Goal: Transaction & Acquisition: Book appointment/travel/reservation

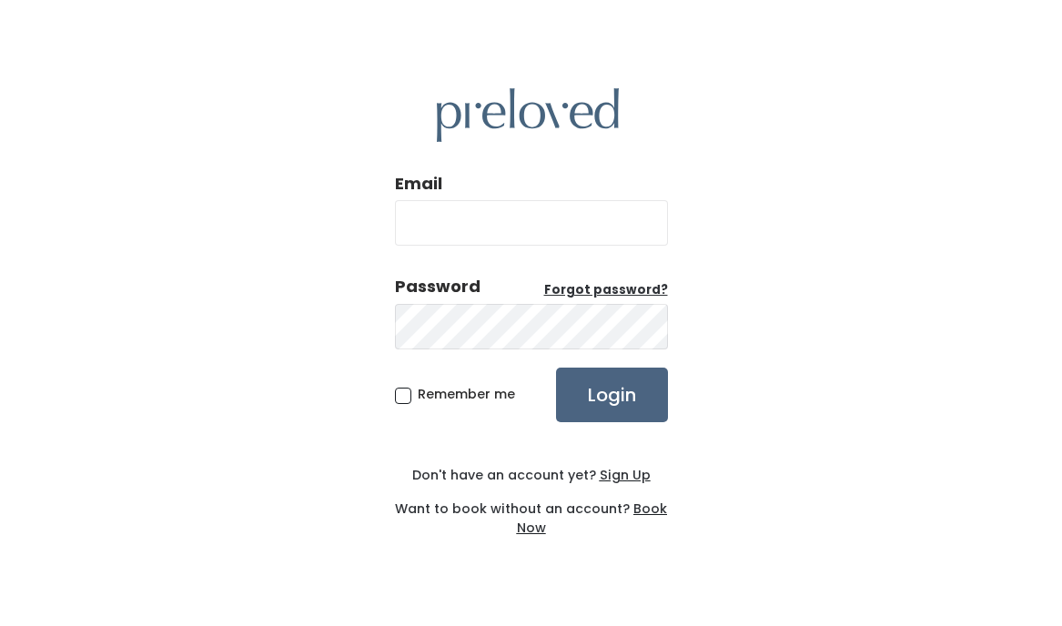
type input "madelinem2013@gmail.com"
click at [629, 405] on input "Login" at bounding box center [612, 395] width 112 height 55
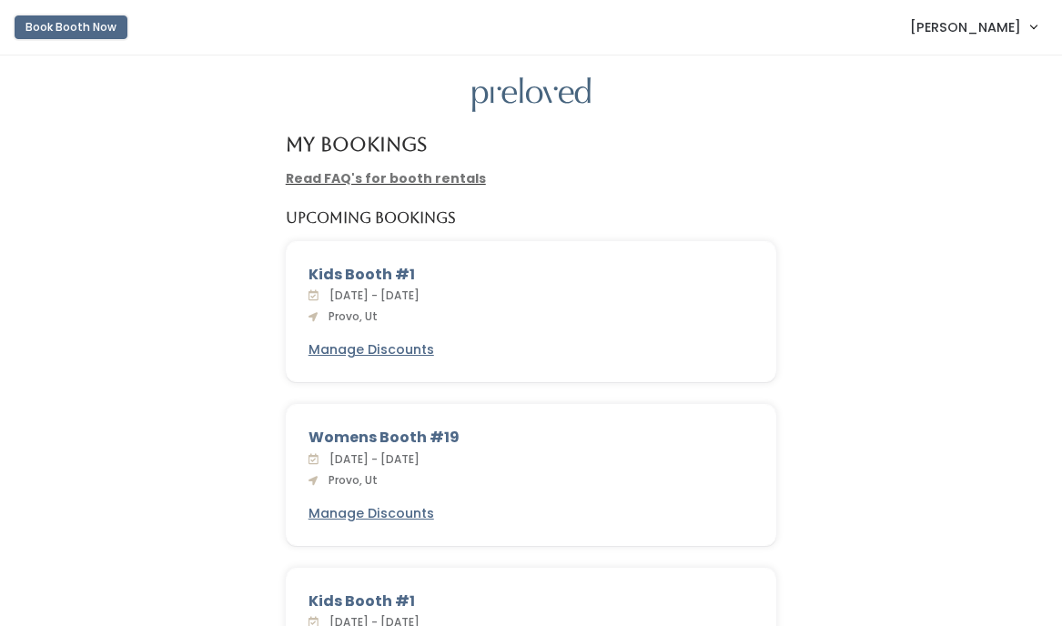
click at [112, 28] on button "Book Booth Now" at bounding box center [71, 27] width 113 height 24
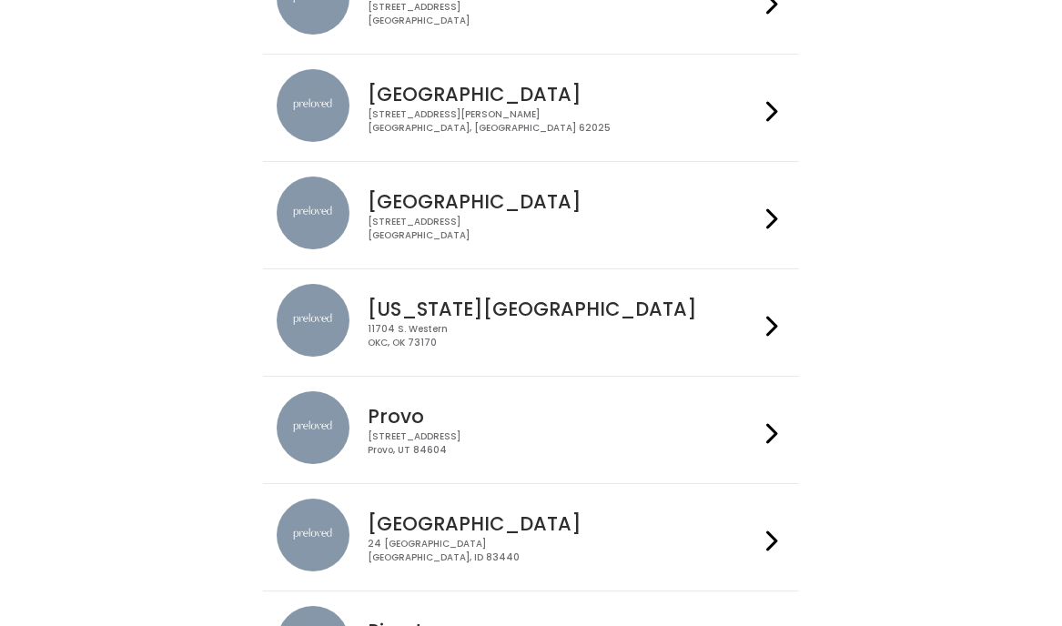
scroll to position [375, 0]
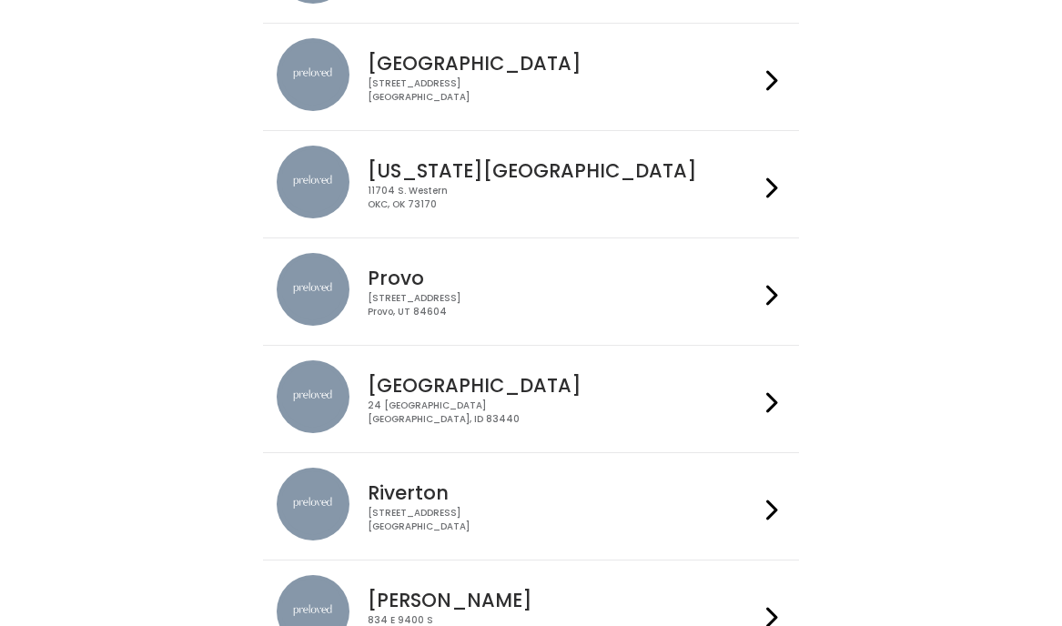
click at [615, 305] on div "230 W Cougar Blvd Provo, UT 84604" at bounding box center [563, 305] width 391 height 26
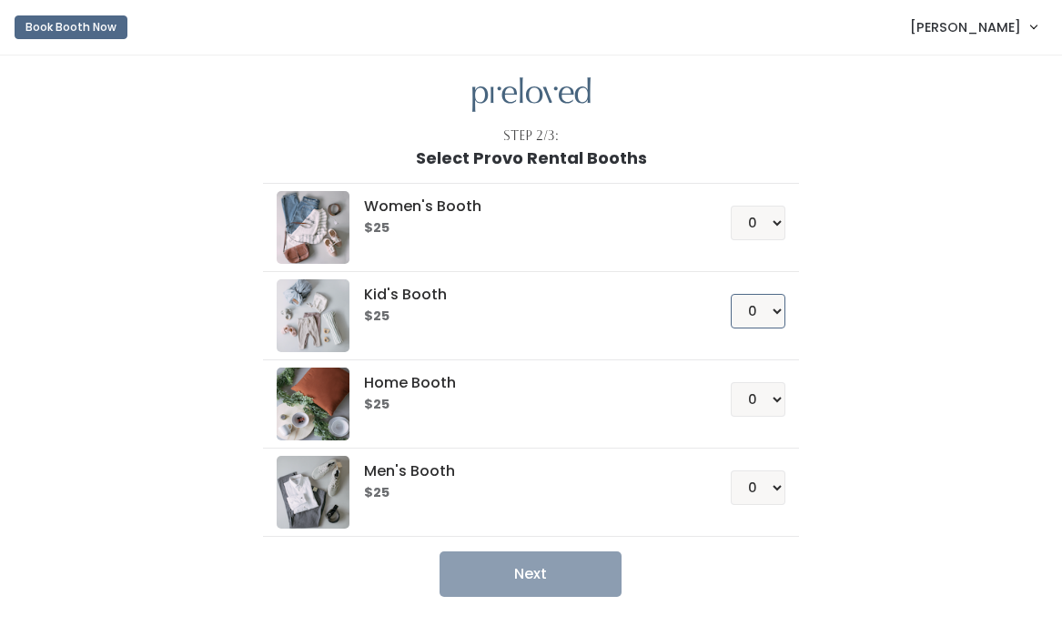
click at [771, 314] on select "0 1 2 3 4" at bounding box center [758, 311] width 55 height 35
select select "1"
click at [731, 294] on select "0 1 2 3 4" at bounding box center [758, 311] width 55 height 35
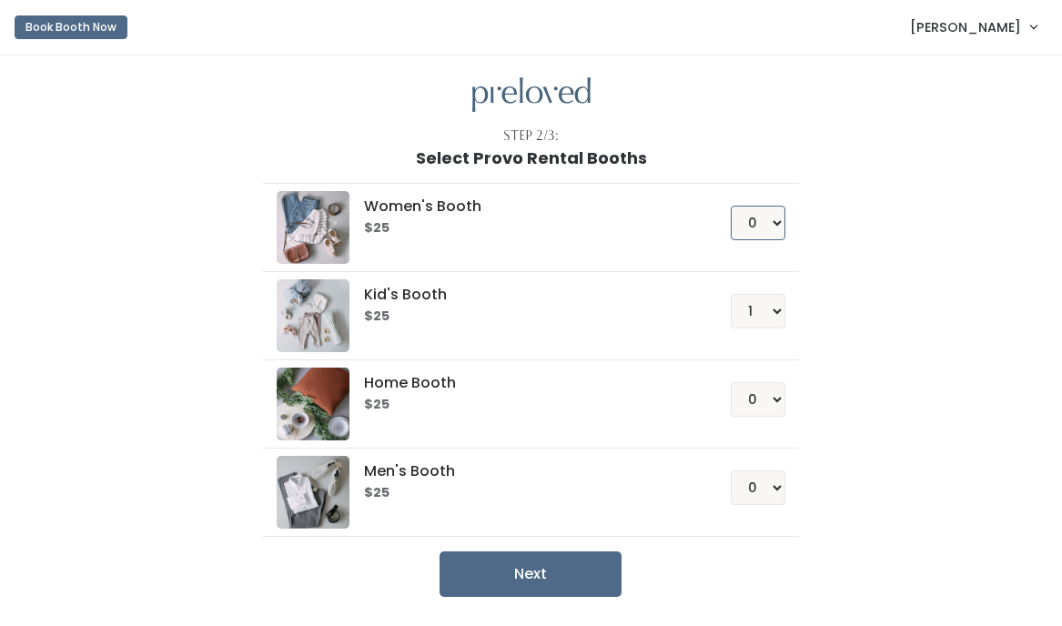
click at [768, 234] on select "0 1 2 3 4" at bounding box center [758, 223] width 55 height 35
select select "1"
click at [731, 206] on select "0 1 2 3 4" at bounding box center [758, 223] width 55 height 35
click at [603, 570] on button "Next" at bounding box center [530, 573] width 182 height 45
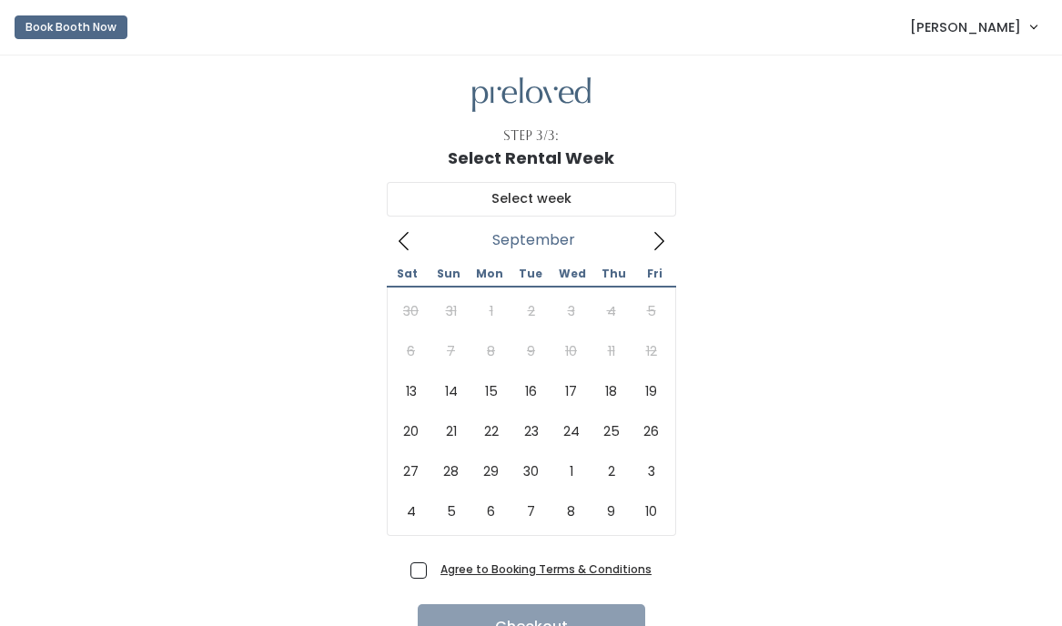
click at [663, 237] on icon at bounding box center [659, 241] width 20 height 20
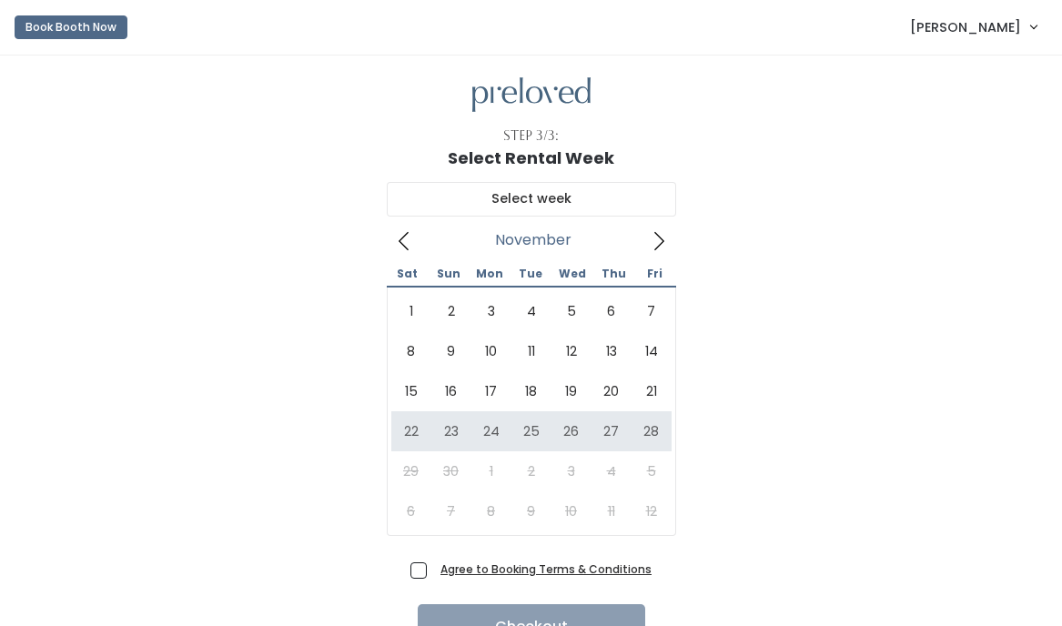
click at [920, 29] on span "[PERSON_NAME]" at bounding box center [965, 27] width 111 height 20
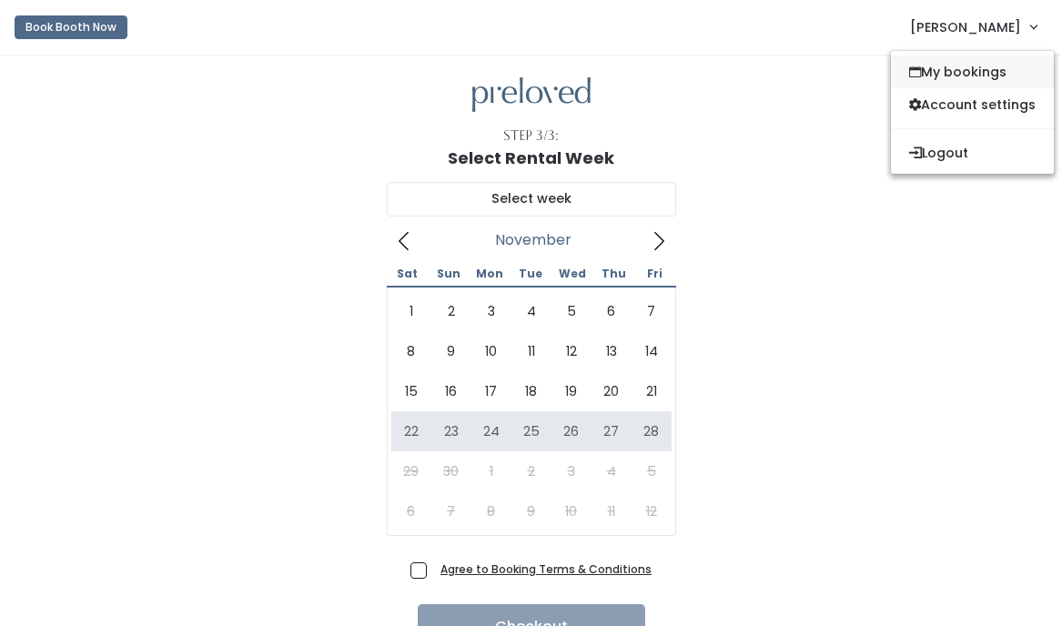
click at [955, 67] on link "My bookings" at bounding box center [972, 72] width 163 height 33
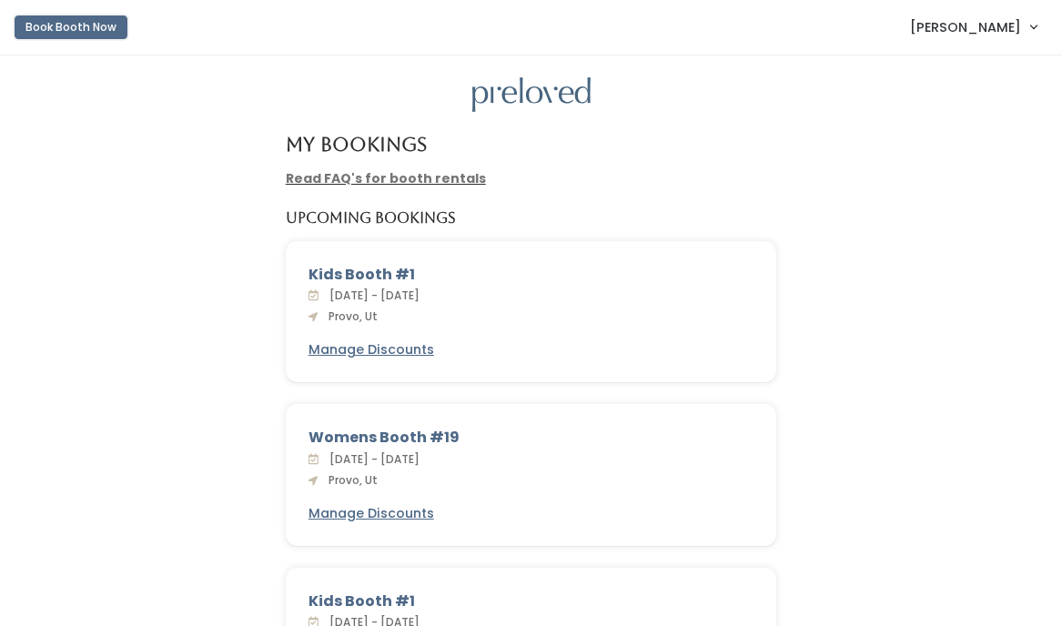
click at [105, 25] on button "Book Booth Now" at bounding box center [71, 27] width 113 height 24
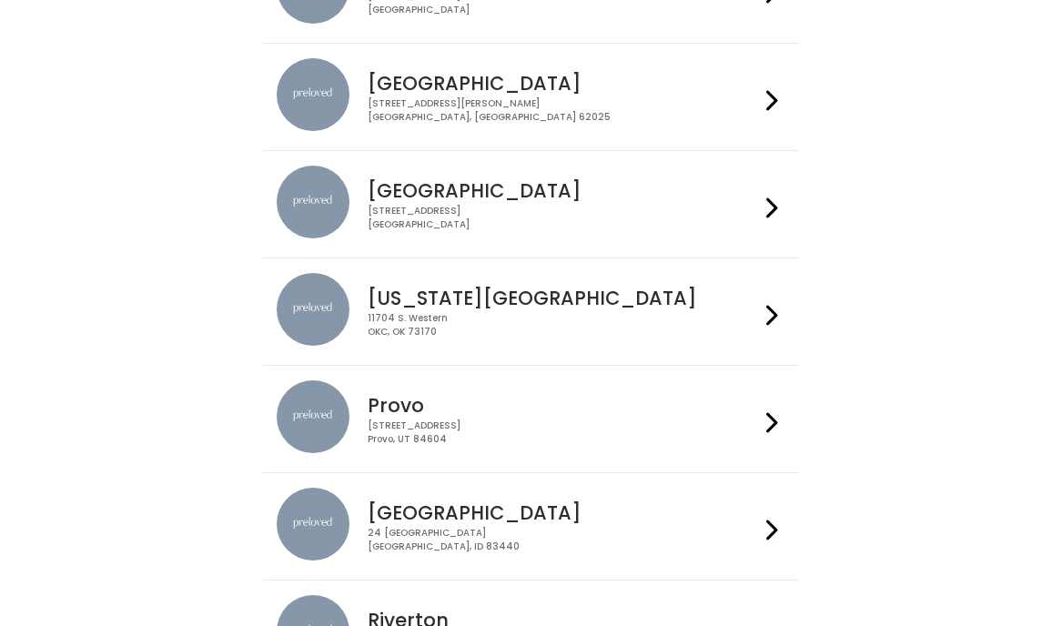
scroll to position [346, 0]
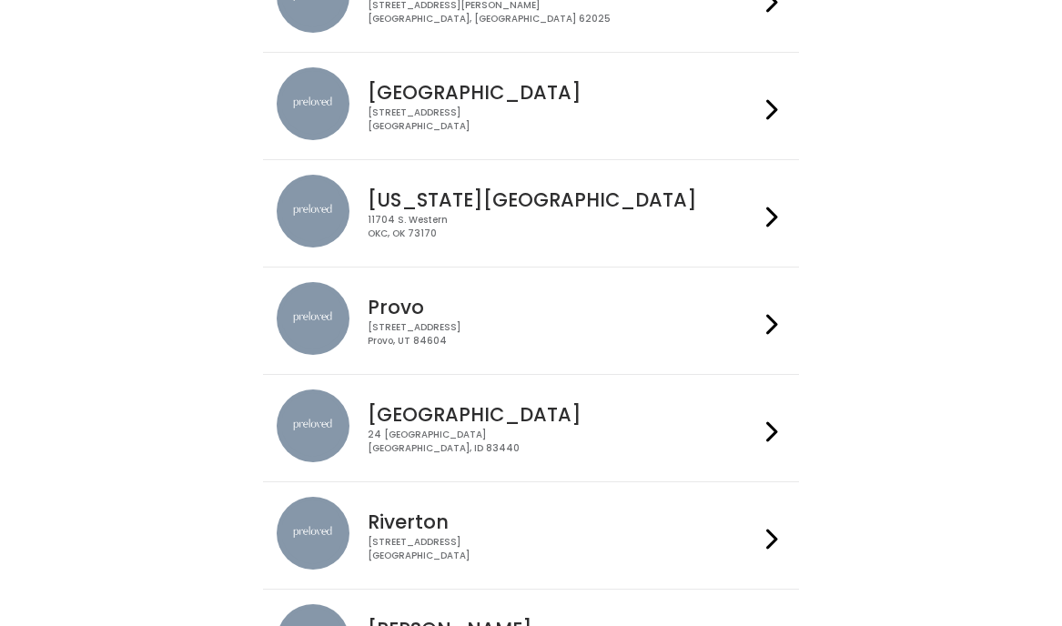
click at [541, 304] on h4 "Provo" at bounding box center [563, 307] width 391 height 21
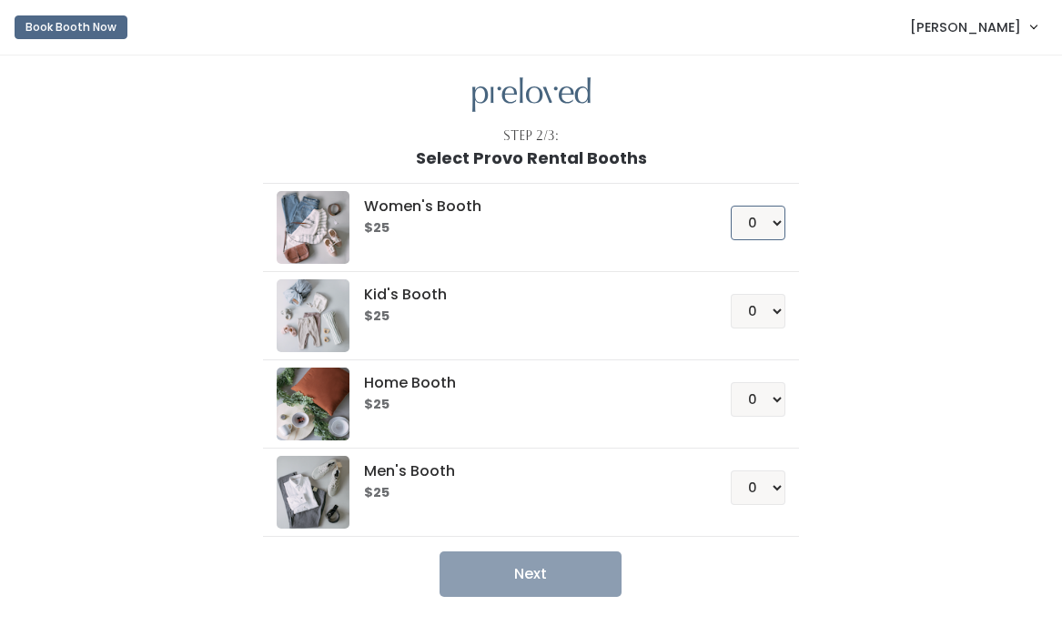
click at [773, 219] on select "0 1 2 3 4" at bounding box center [758, 223] width 55 height 35
select select "1"
click at [731, 206] on select "0 1 2 3 4" at bounding box center [758, 223] width 55 height 35
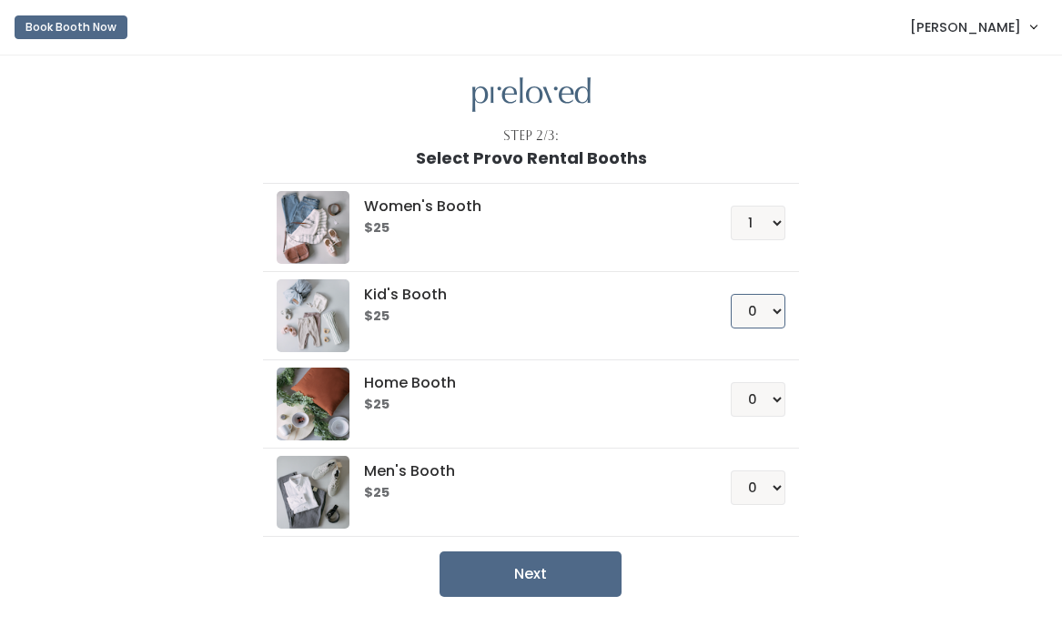
click at [765, 301] on select "0 1 2 3 4" at bounding box center [758, 311] width 55 height 35
select select "1"
click at [731, 294] on select "0 1 2 3 4" at bounding box center [758, 311] width 55 height 35
click at [581, 562] on button "Next" at bounding box center [530, 573] width 182 height 45
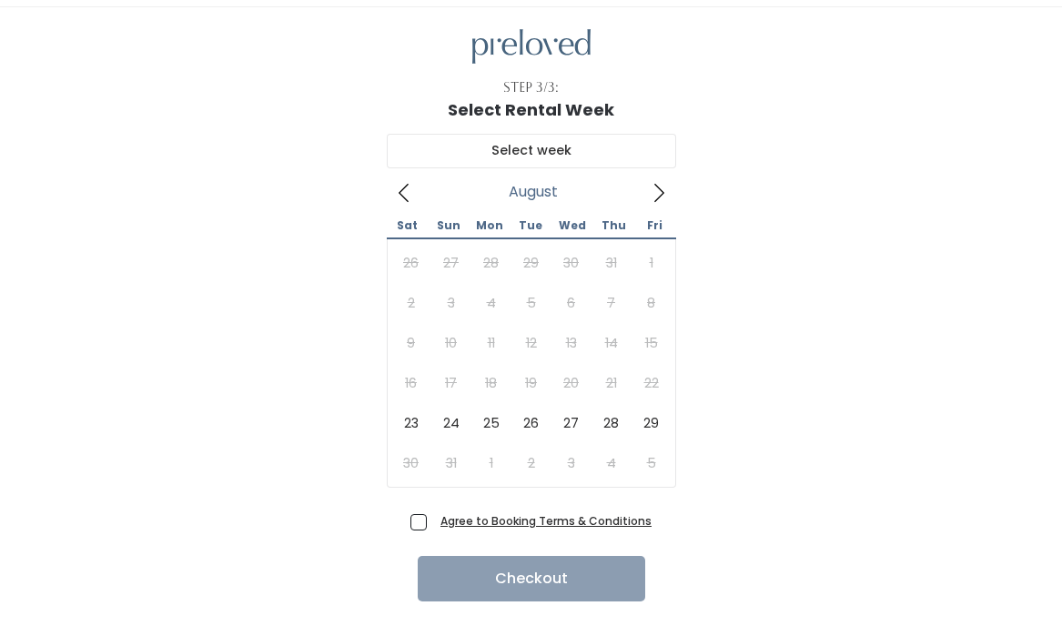
scroll to position [52, 0]
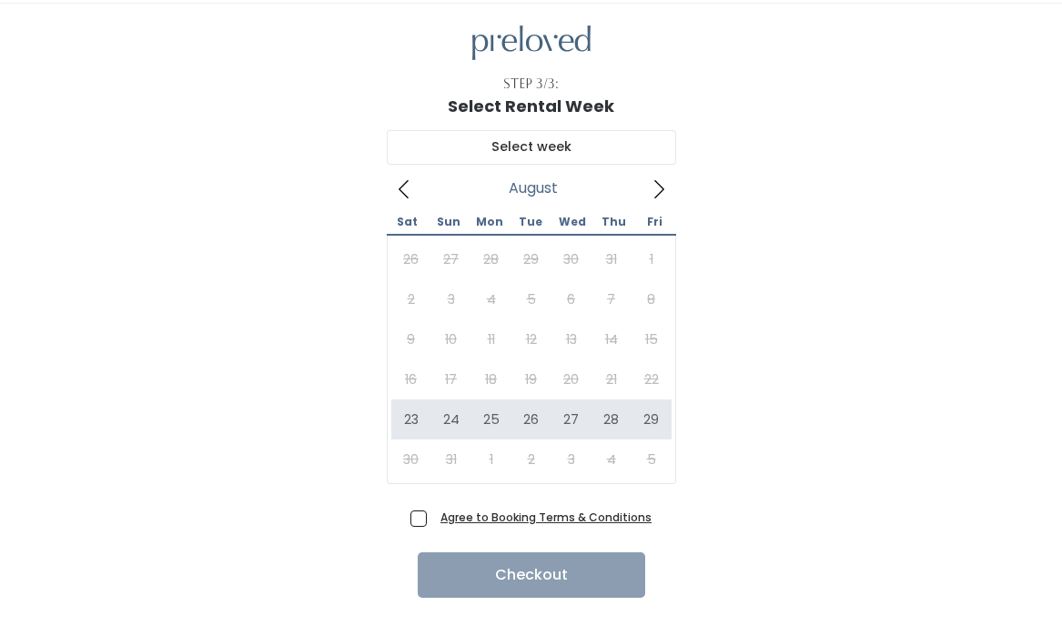
click at [662, 183] on icon at bounding box center [659, 189] width 20 height 20
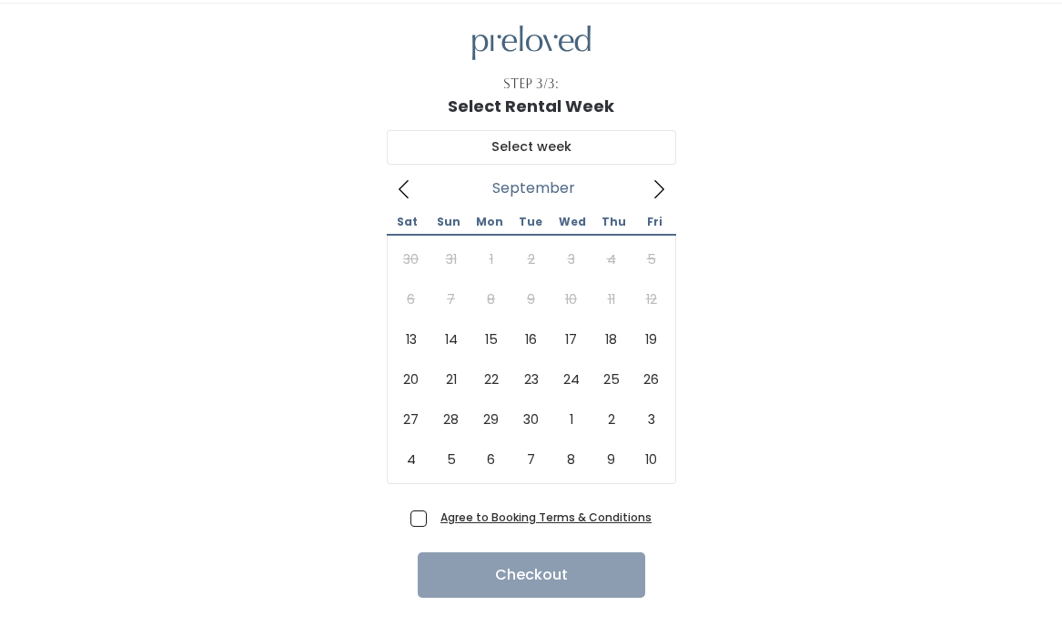
click at [662, 182] on icon at bounding box center [659, 189] width 20 height 20
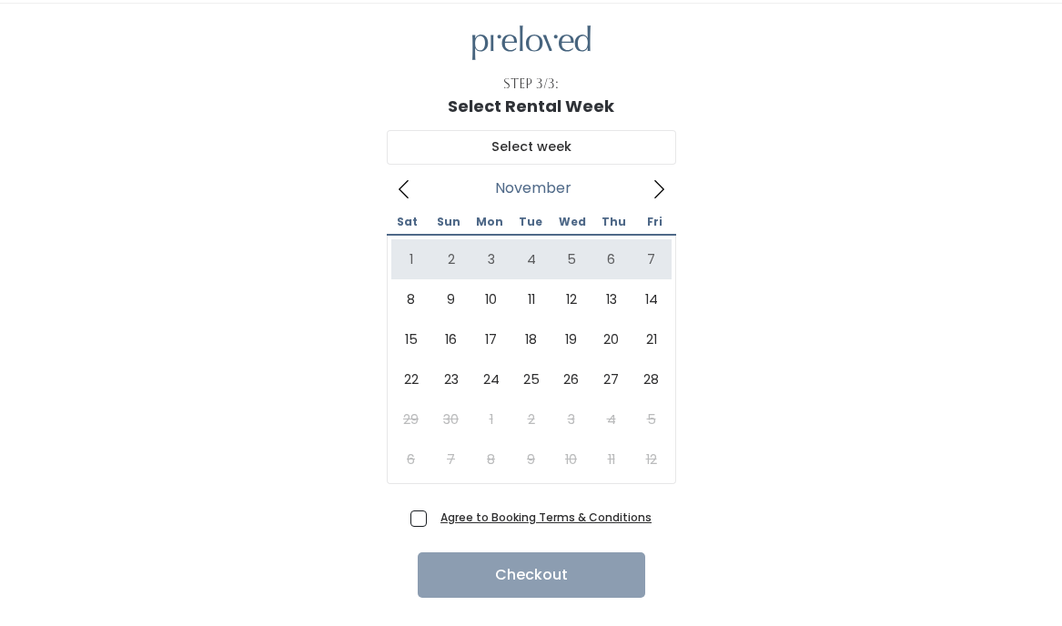
click at [653, 186] on icon at bounding box center [659, 189] width 20 height 20
drag, startPoint x: 654, startPoint y: 186, endPoint x: 662, endPoint y: 174, distance: 14.4
click at [654, 183] on icon at bounding box center [659, 189] width 20 height 20
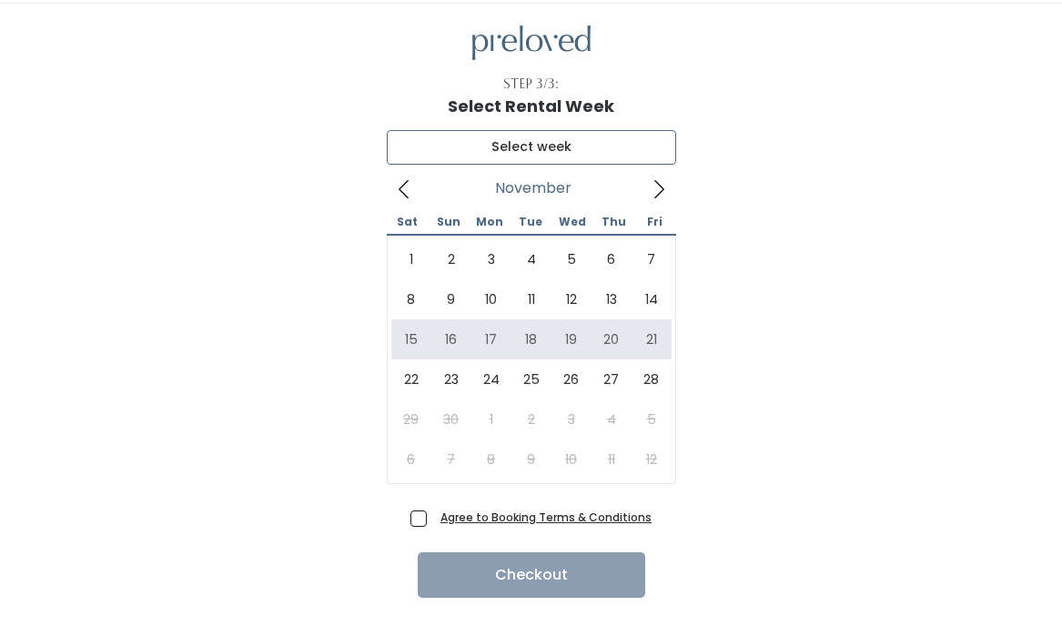
type input "November 15 to November 21"
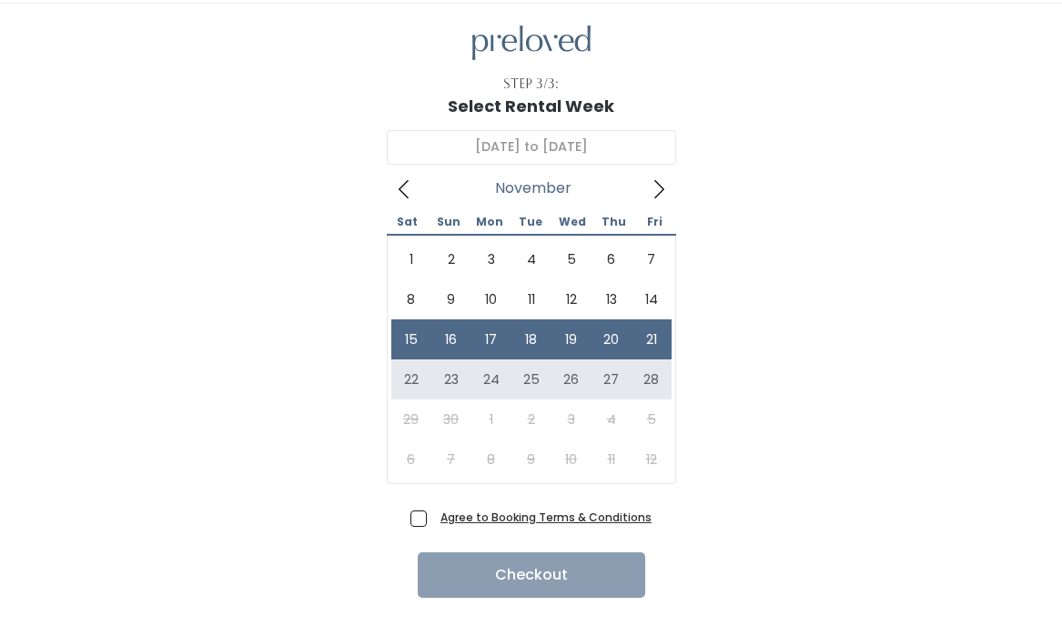
click at [433, 515] on span "Agree to Booking Terms & Conditions" at bounding box center [542, 517] width 218 height 18
click at [433, 515] on input "Agree to Booking Terms & Conditions" at bounding box center [439, 514] width 12 height 12
checkbox input "true"
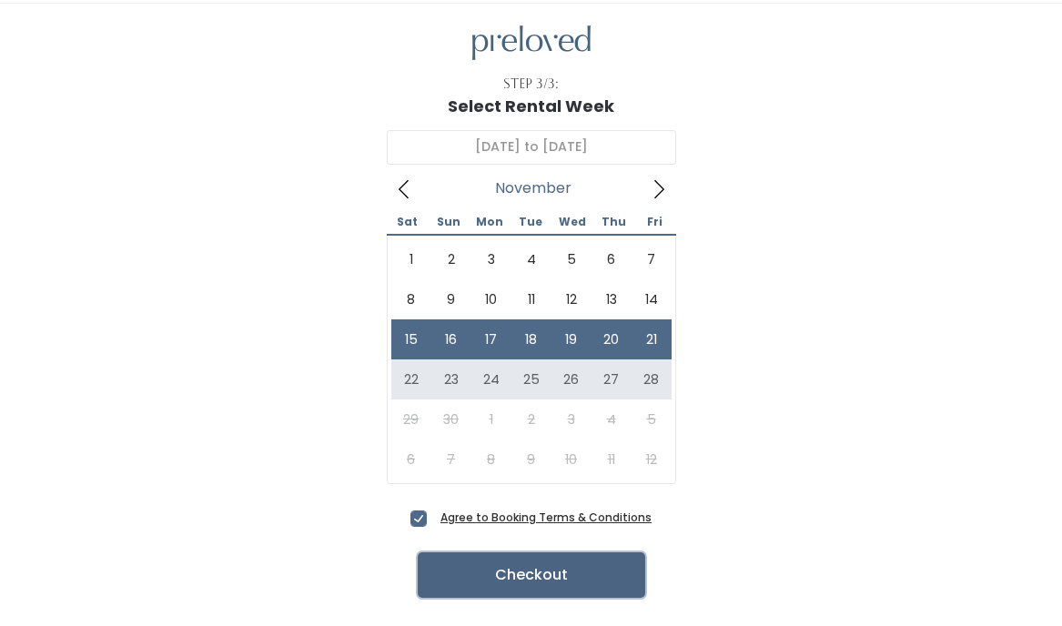
click at [571, 583] on button "Checkout" at bounding box center [531, 574] width 227 height 45
